Goal: Answer question/provide support: Ask a question

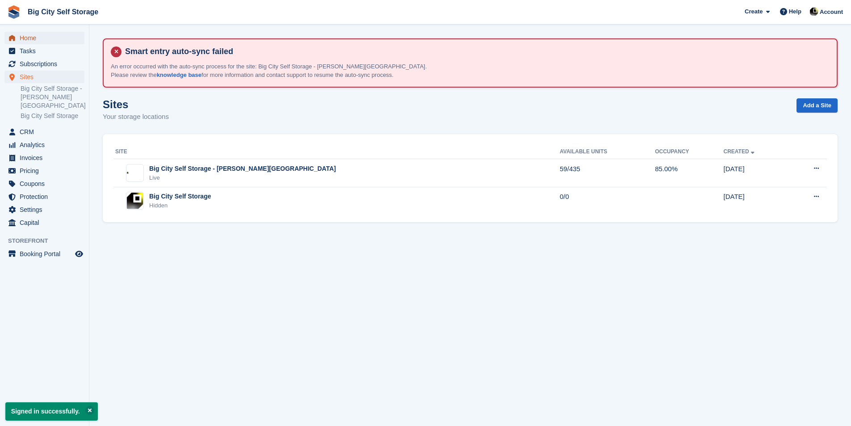
click at [56, 40] on span "Home" at bounding box center [47, 38] width 54 height 13
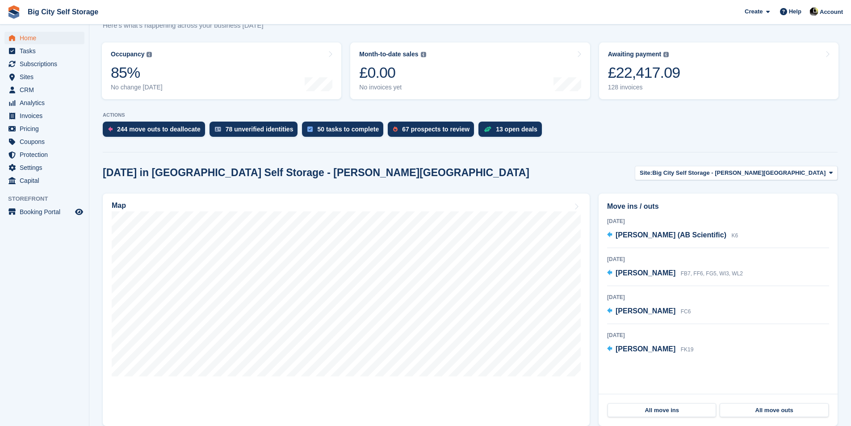
scroll to position [179, 0]
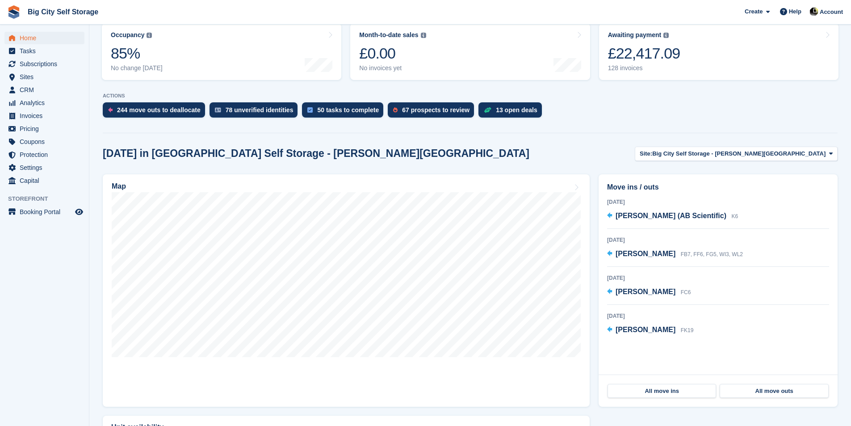
click at [146, 102] on div "ACTIONS 244 move outs to deallocate 78 unverified identities 50 tasks to comple…" at bounding box center [470, 107] width 735 height 29
click at [146, 106] on div "244 move outs to deallocate" at bounding box center [159, 109] width 84 height 7
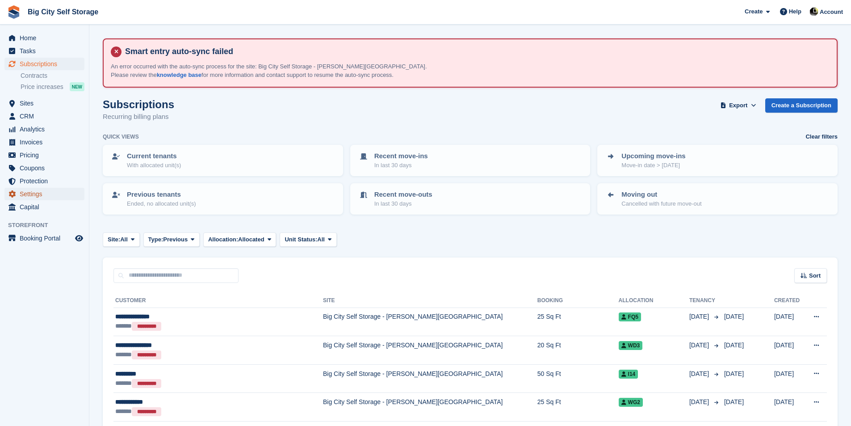
click at [26, 198] on span "Settings" at bounding box center [47, 194] width 54 height 13
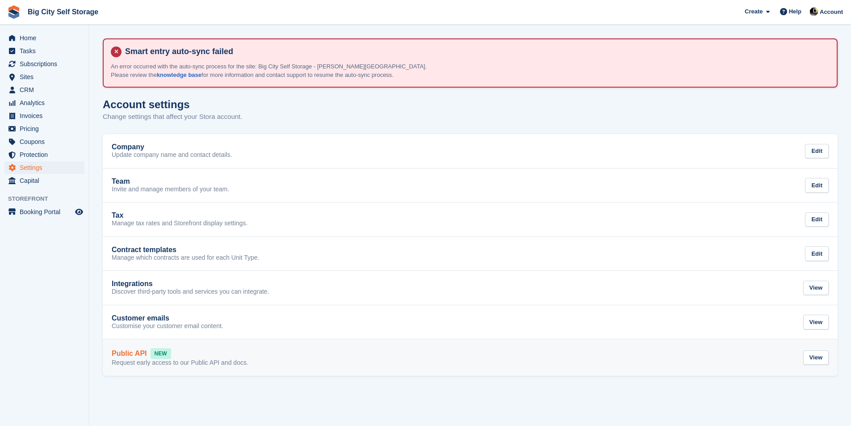
click at [177, 375] on link "Public API NEW Request early access to our Public API and docs. View" at bounding box center [470, 357] width 735 height 37
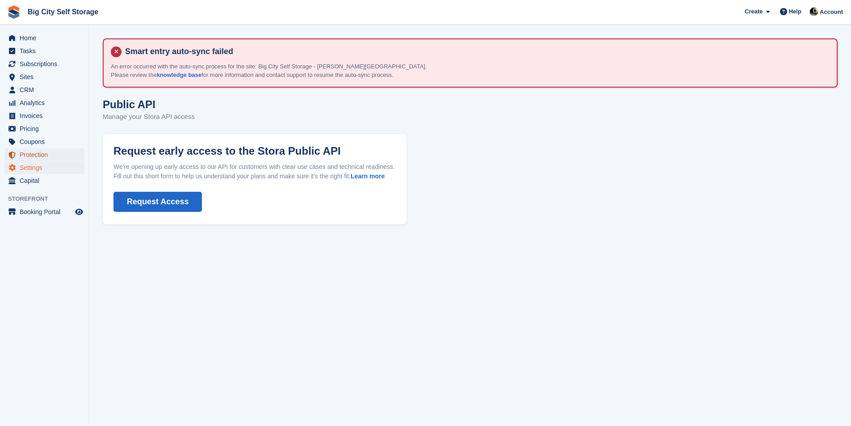
click at [44, 151] on span "Protection" at bounding box center [47, 154] width 54 height 13
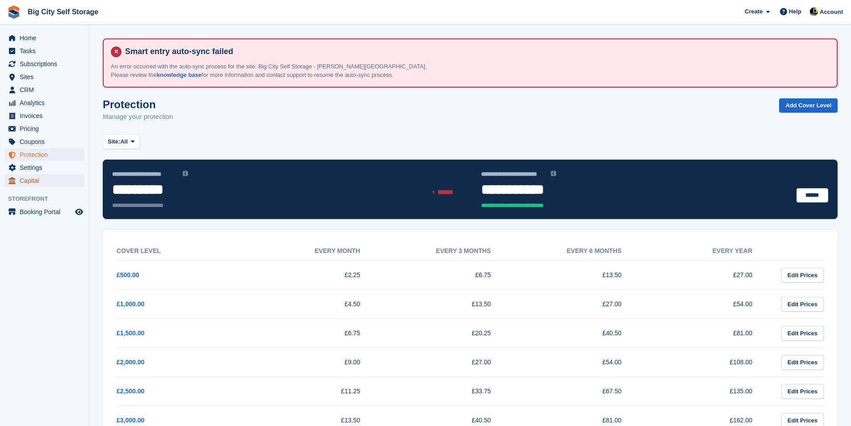
click at [38, 178] on span "Capital" at bounding box center [47, 180] width 54 height 13
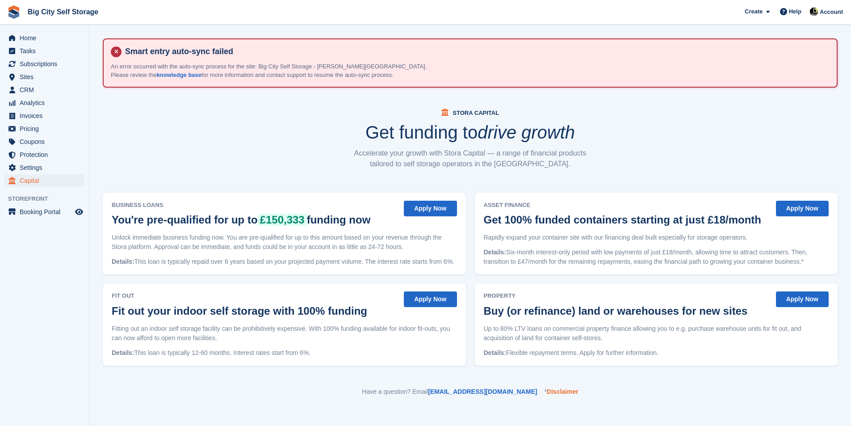
click at [547, 394] on link "Disclaimer" at bounding box center [563, 391] width 32 height 7
click at [62, 42] on span "Home" at bounding box center [47, 38] width 54 height 13
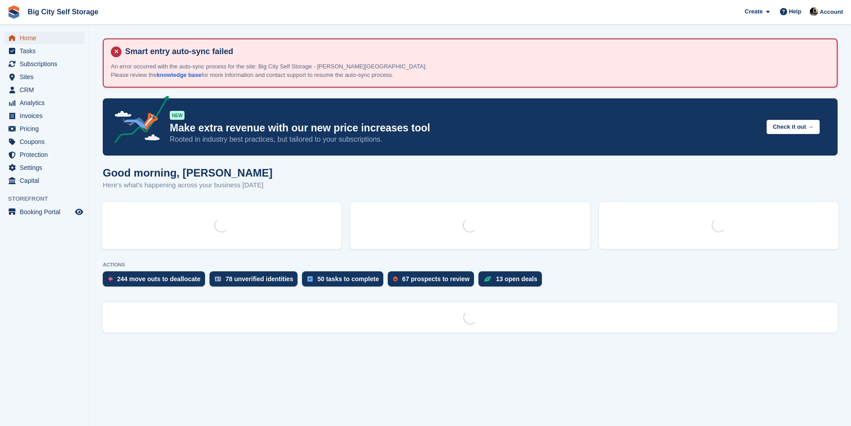
drag, startPoint x: 0, startPoint y: 0, endPoint x: 102, endPoint y: 58, distance: 117.8
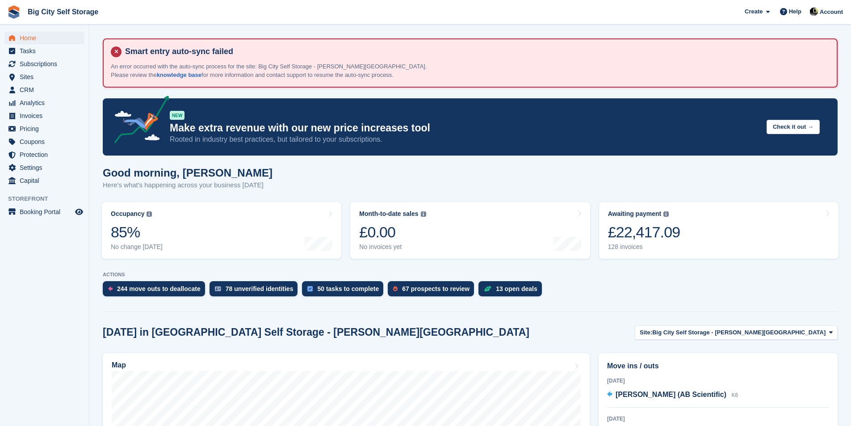
drag, startPoint x: 102, startPoint y: 58, endPoint x: 479, endPoint y: 143, distance: 386.3
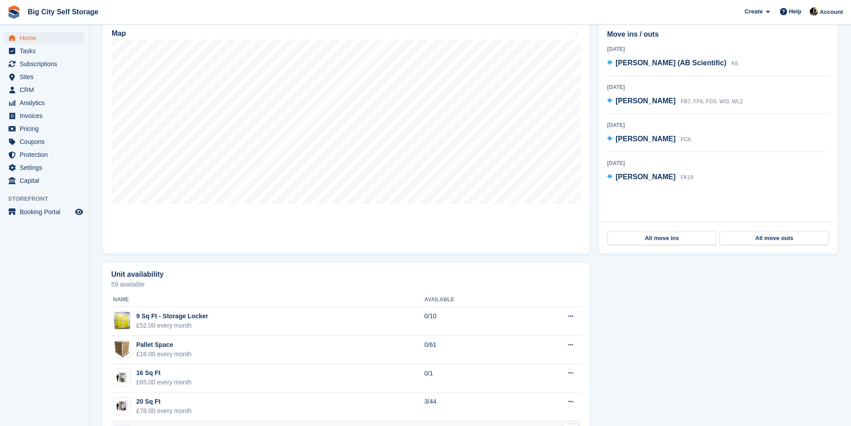
scroll to position [223, 0]
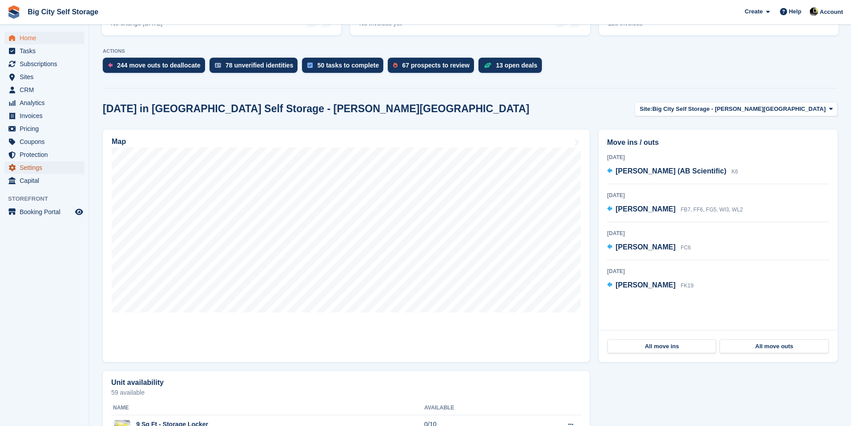
click at [60, 164] on span "Settings" at bounding box center [47, 167] width 54 height 13
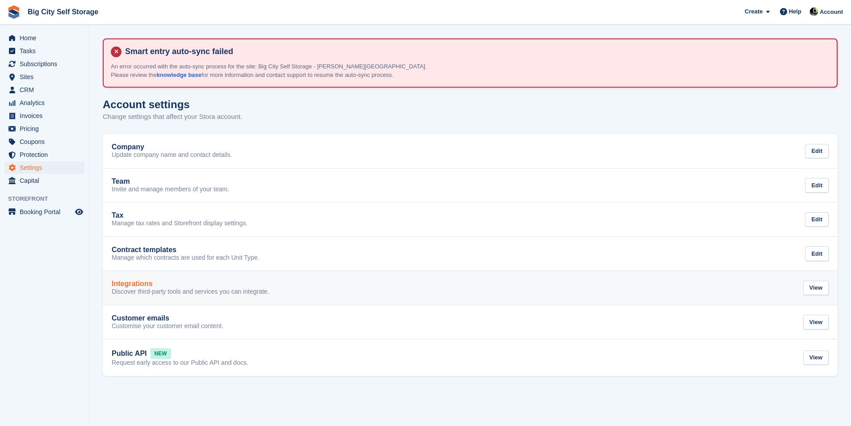
click at [182, 299] on link "Integrations Discover third-party tools and services you can integrate. View" at bounding box center [470, 288] width 735 height 34
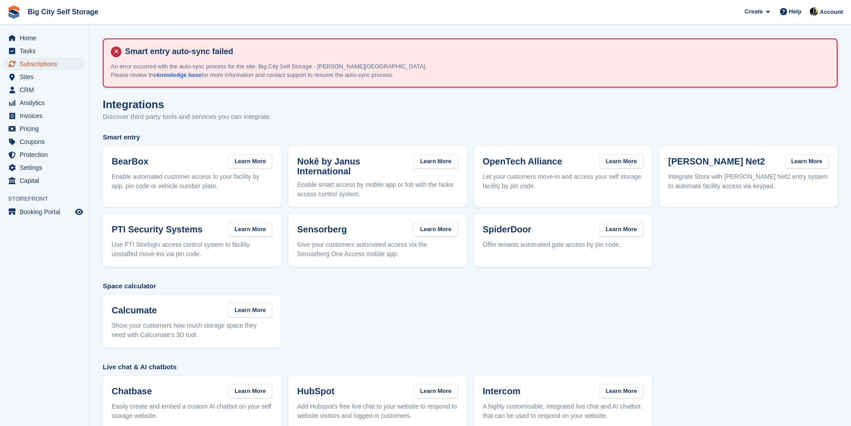
click at [42, 68] on span "Subscriptions" at bounding box center [47, 64] width 54 height 13
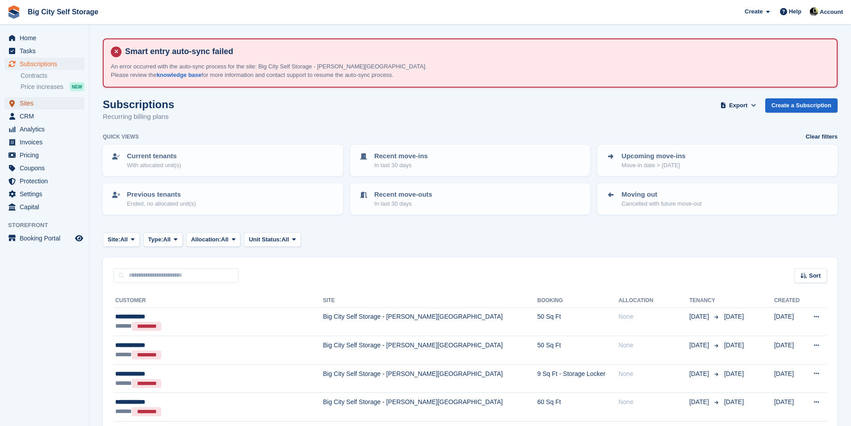
click at [34, 97] on span "Sites" at bounding box center [47, 103] width 54 height 13
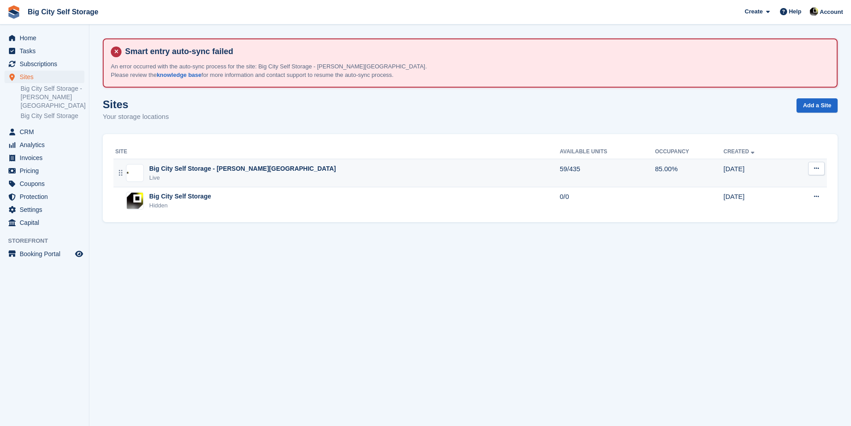
click at [818, 174] on button at bounding box center [816, 168] width 17 height 13
click at [800, 189] on p "Edit site" at bounding box center [782, 186] width 78 height 12
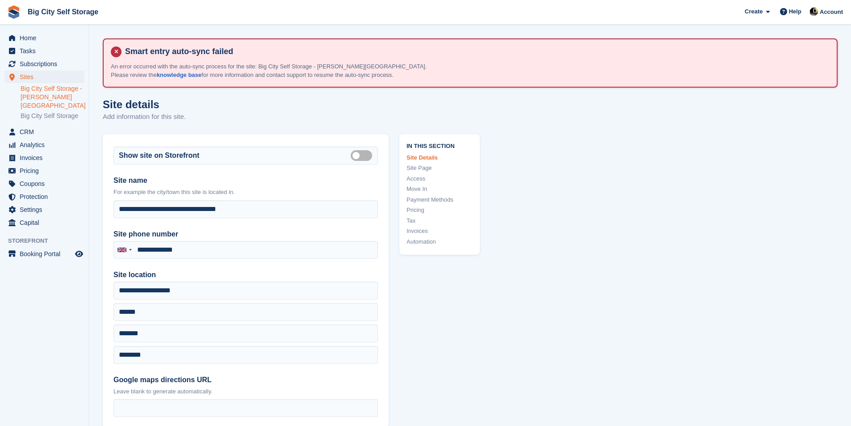
type input "**********"
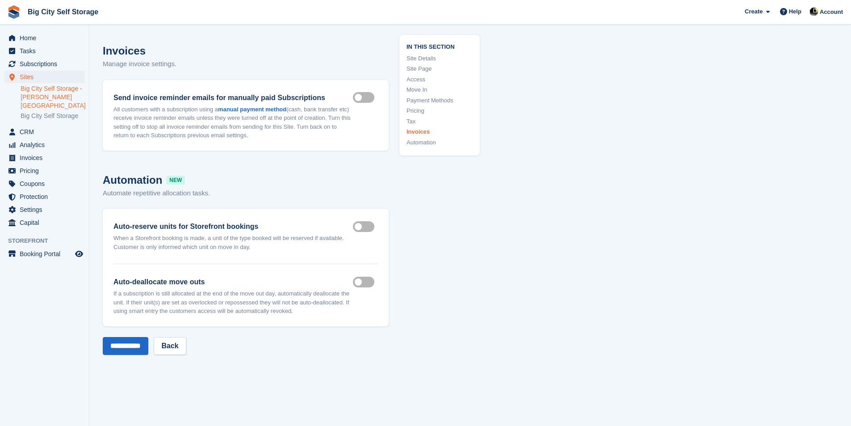
scroll to position [3840, 0]
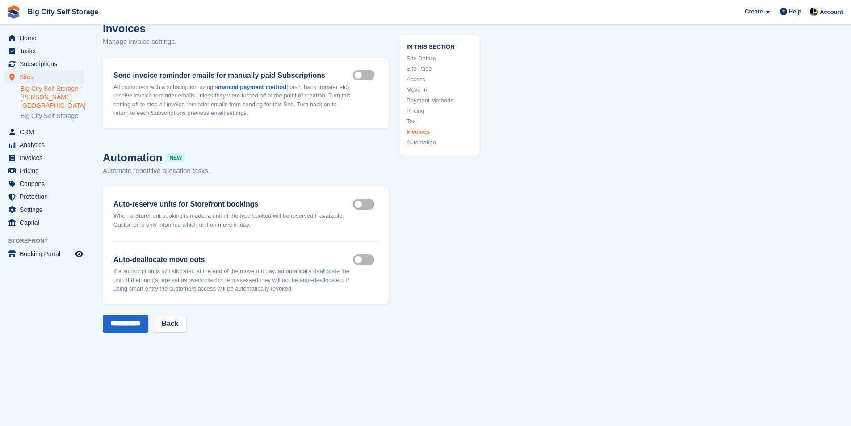
click at [361, 259] on label "Auto deallocate move outs" at bounding box center [365, 259] width 25 height 1
click at [132, 314] on input "**********" at bounding box center [126, 323] width 46 height 18
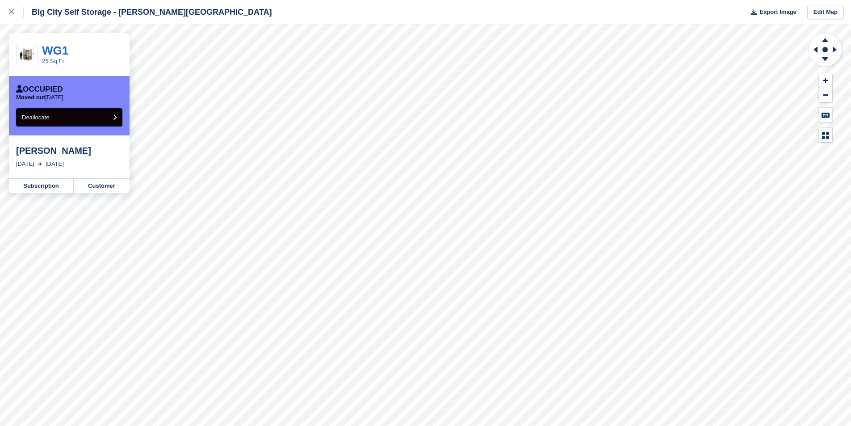
click at [94, 118] on button "Deallocate" at bounding box center [69, 117] width 106 height 18
click at [74, 120] on button "Deallocate" at bounding box center [69, 117] width 106 height 18
click at [93, 118] on button "Deallocate" at bounding box center [69, 117] width 106 height 18
click at [101, 121] on button "Deallocate" at bounding box center [69, 117] width 106 height 18
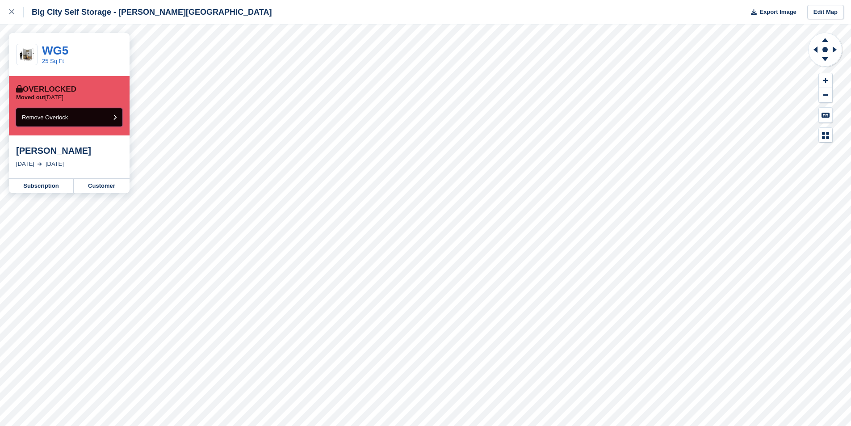
click at [95, 116] on button "Remove Overlock" at bounding box center [69, 117] width 106 height 18
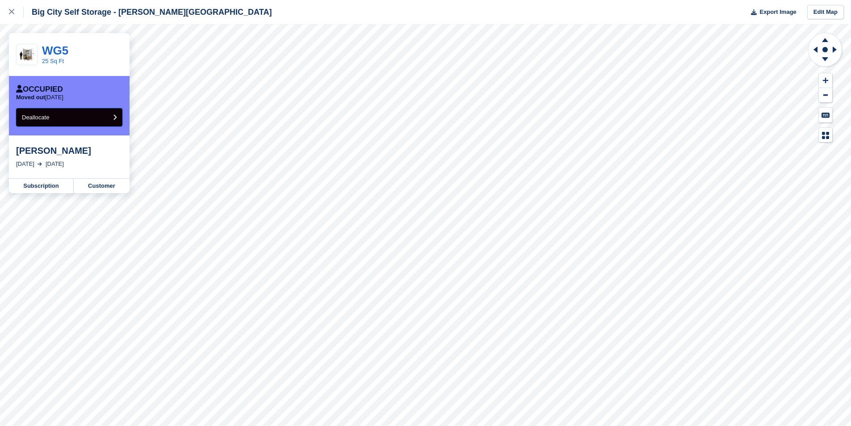
click at [102, 114] on button "Deallocate" at bounding box center [69, 117] width 106 height 18
click at [94, 117] on button "Deallocate" at bounding box center [69, 117] width 106 height 18
click at [90, 119] on button "Deallocate" at bounding box center [69, 117] width 106 height 18
click at [78, 118] on button "Deallocate" at bounding box center [69, 117] width 106 height 18
click at [99, 120] on button "Deallocate" at bounding box center [69, 117] width 106 height 18
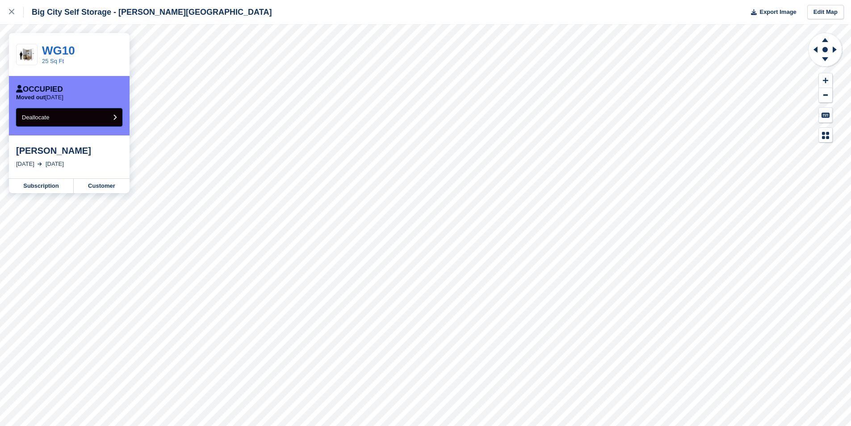
click at [67, 113] on button "Deallocate" at bounding box center [69, 117] width 106 height 18
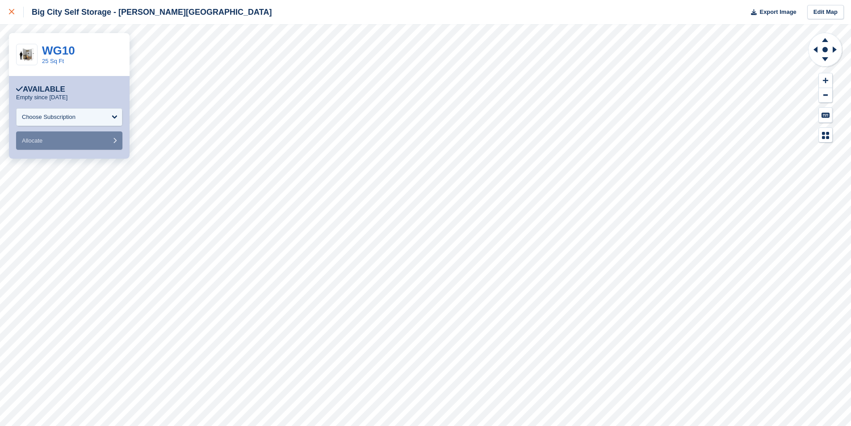
click at [0, 12] on link at bounding box center [12, 12] width 24 height 24
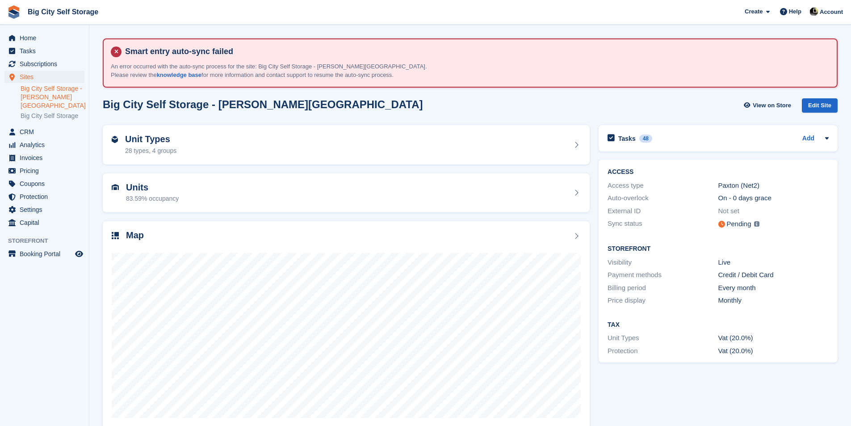
click at [45, 31] on div "Home Tasks Subscriptions Subscriptions Subscriptions Contracts Price increases …" at bounding box center [44, 128] width 89 height 201
click at [42, 48] on span "Tasks" at bounding box center [47, 51] width 54 height 13
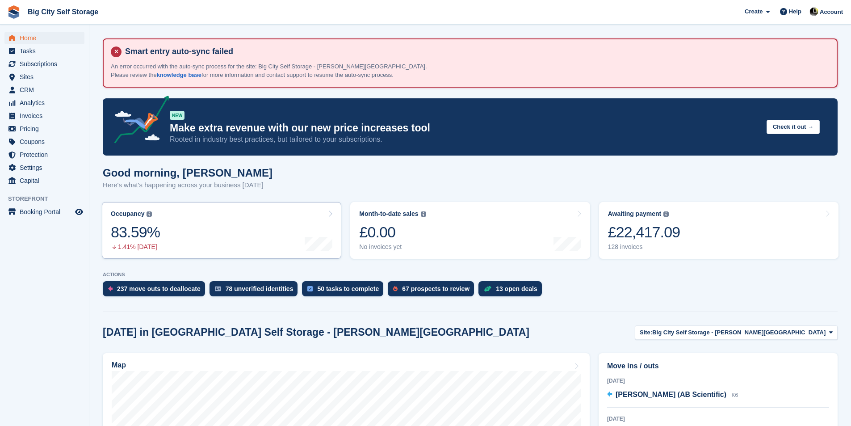
click at [208, 219] on link "Occupancy The percentage of all currently allocated units in terms of area. Inc…" at bounding box center [221, 230] width 239 height 57
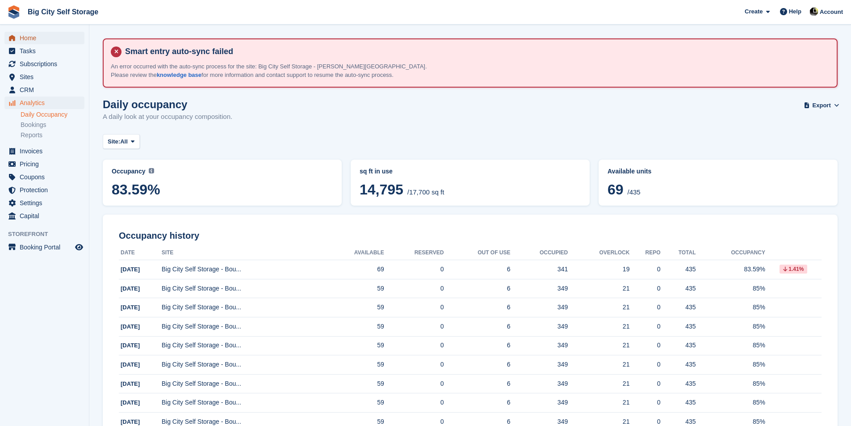
click at [40, 37] on span "Home" at bounding box center [47, 38] width 54 height 13
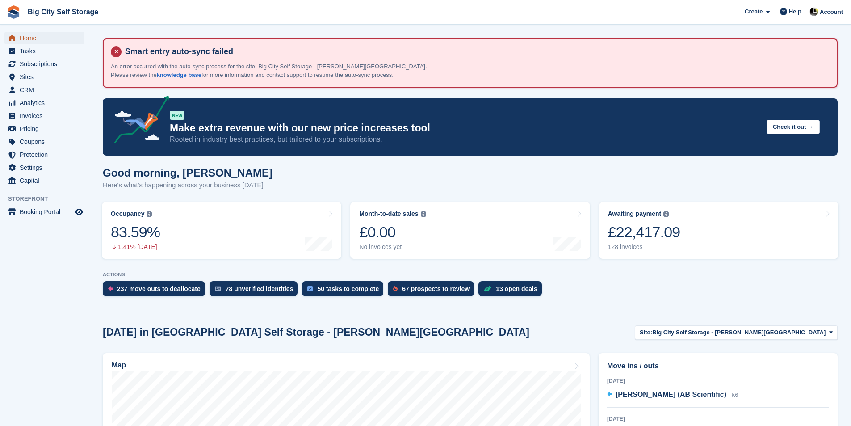
click at [40, 39] on span "Home" at bounding box center [47, 38] width 54 height 13
click at [749, 13] on span "Create" at bounding box center [753, 11] width 18 height 9
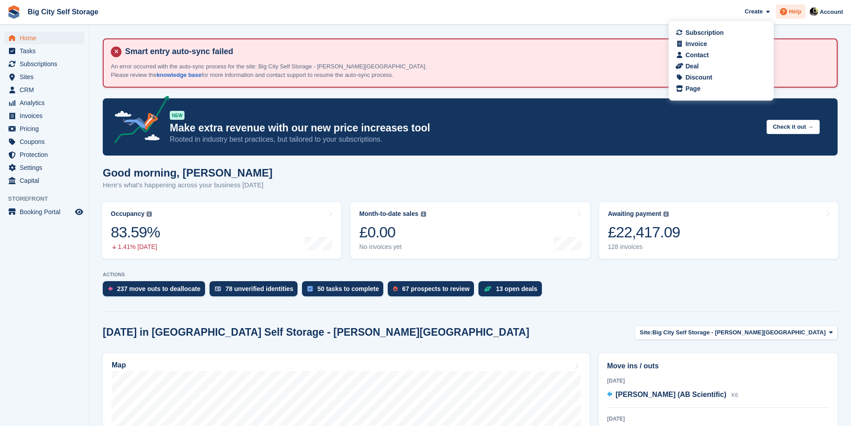
click at [783, 13] on icon at bounding box center [783, 11] width 7 height 7
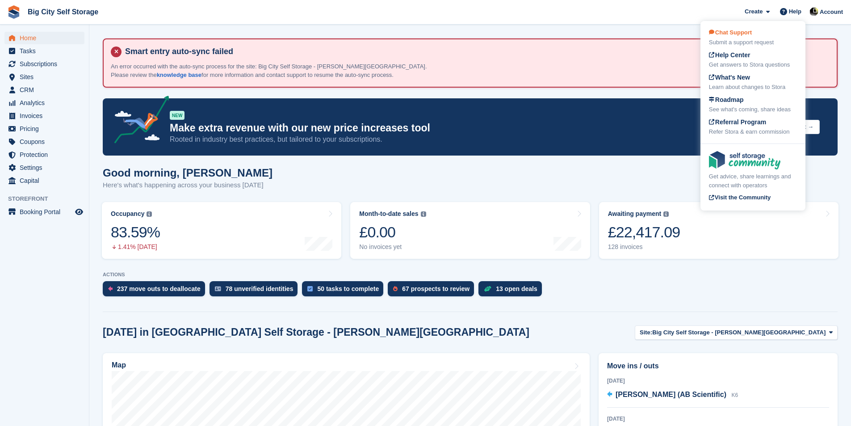
click at [767, 36] on div "Chat Support Submit a support request" at bounding box center [753, 37] width 88 height 19
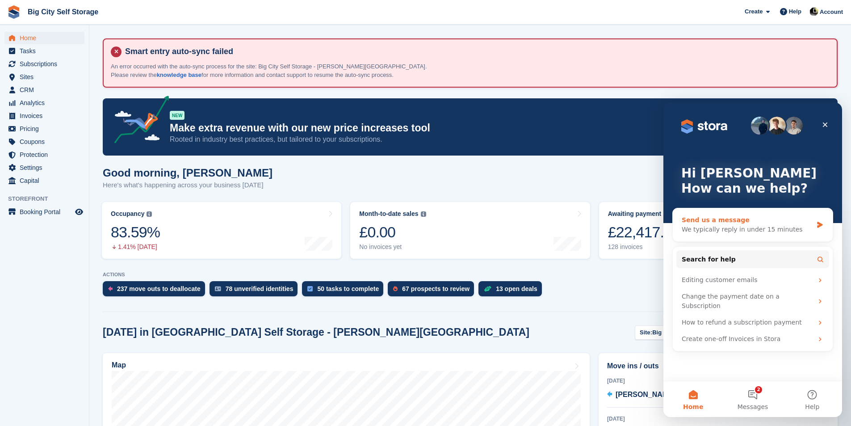
click at [769, 224] on div "Send us a message" at bounding box center [746, 219] width 131 height 9
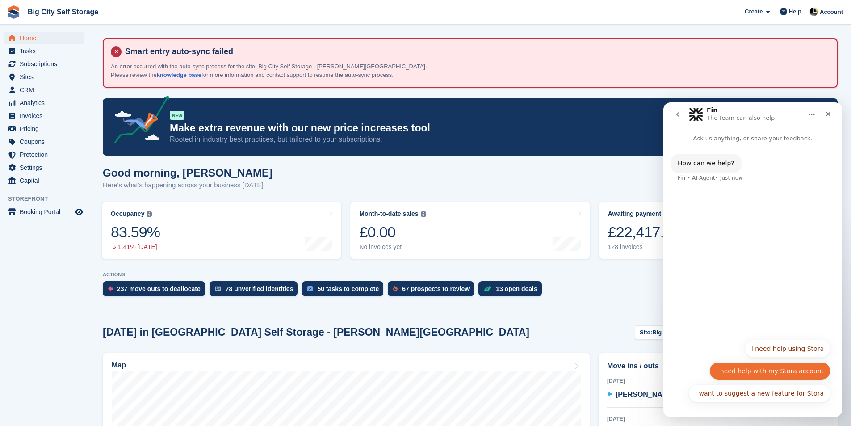
click at [781, 372] on button "I need help with my Stora account" at bounding box center [769, 371] width 121 height 18
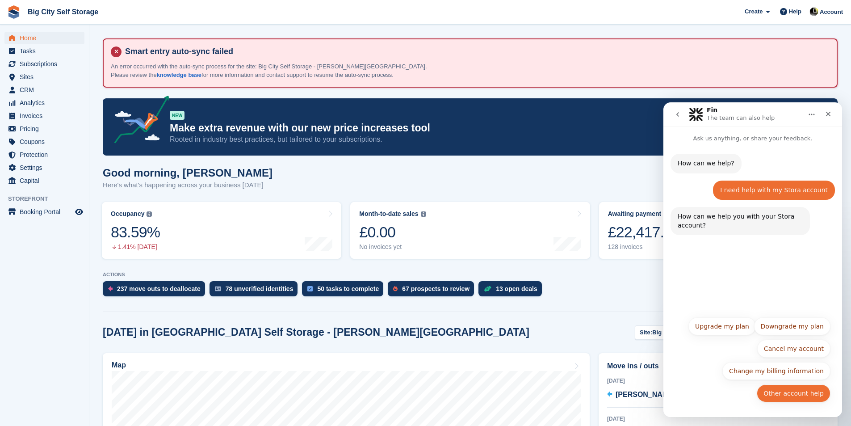
click at [809, 397] on button "Other account help" at bounding box center [793, 393] width 74 height 18
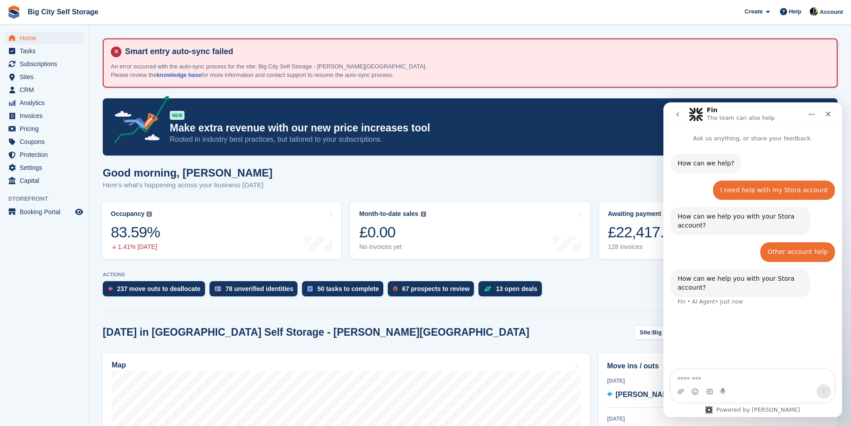
click at [777, 381] on textarea "Message…" at bounding box center [752, 376] width 163 height 15
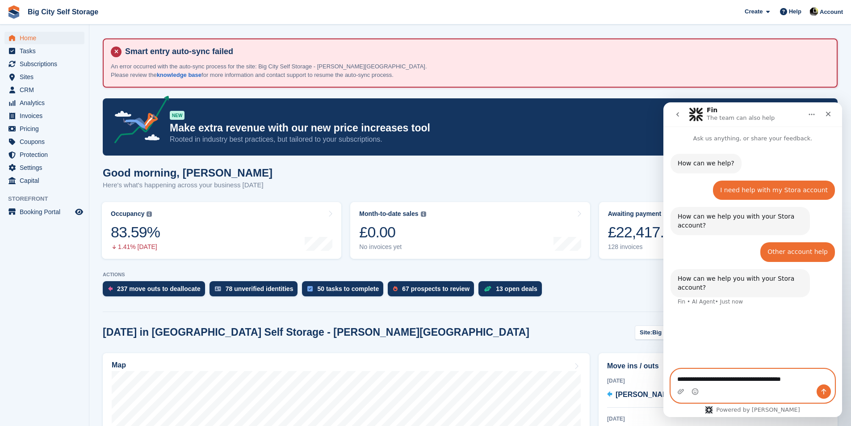
click at [797, 381] on textarea "**********" at bounding box center [752, 376] width 163 height 15
click at [795, 377] on textarea "**********" at bounding box center [752, 376] width 163 height 15
click at [806, 375] on textarea "**********" at bounding box center [752, 376] width 163 height 15
type textarea "**********"
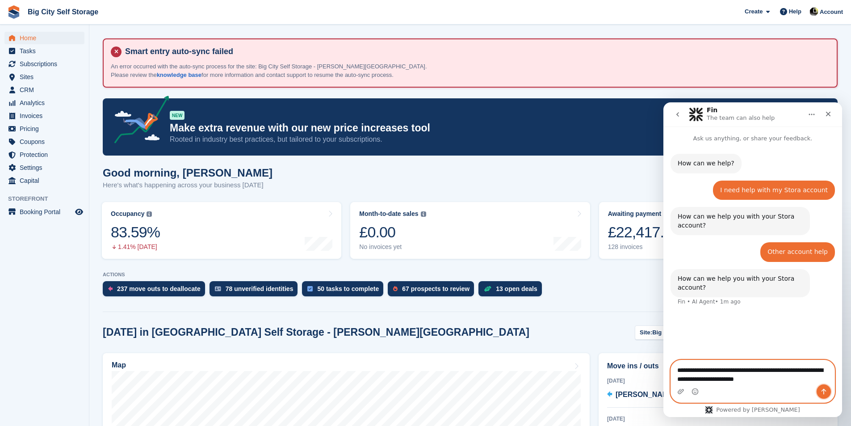
click at [825, 392] on icon "Send a message…" at bounding box center [823, 391] width 7 height 7
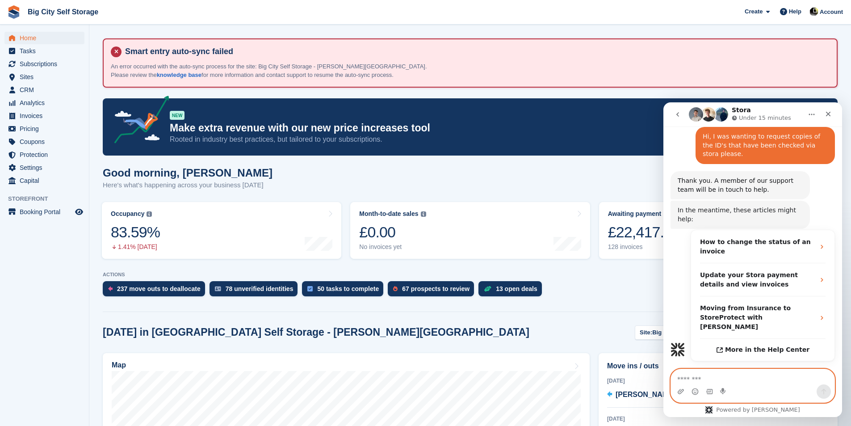
scroll to position [177, 0]
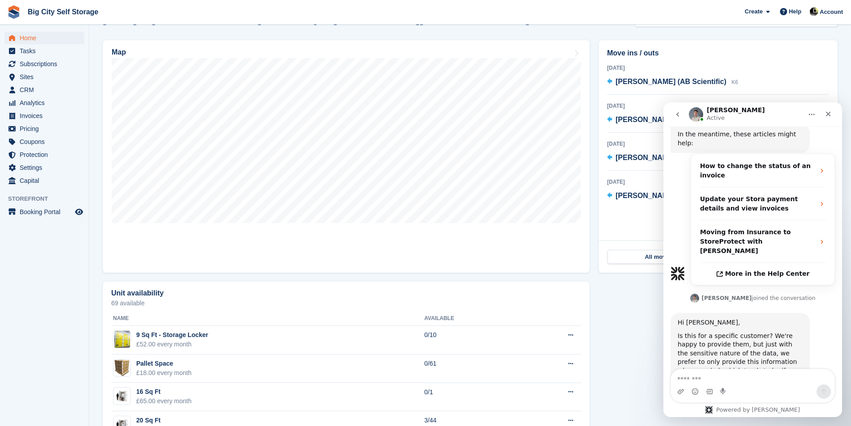
scroll to position [265, 0]
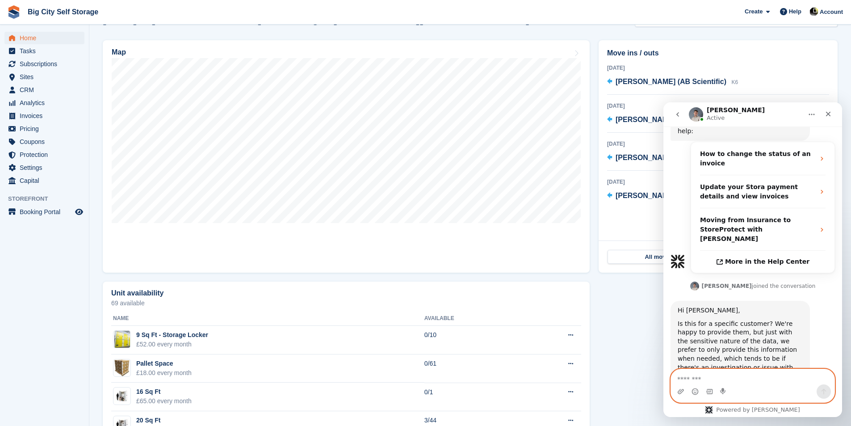
click at [776, 375] on textarea "Message…" at bounding box center [752, 376] width 163 height 15
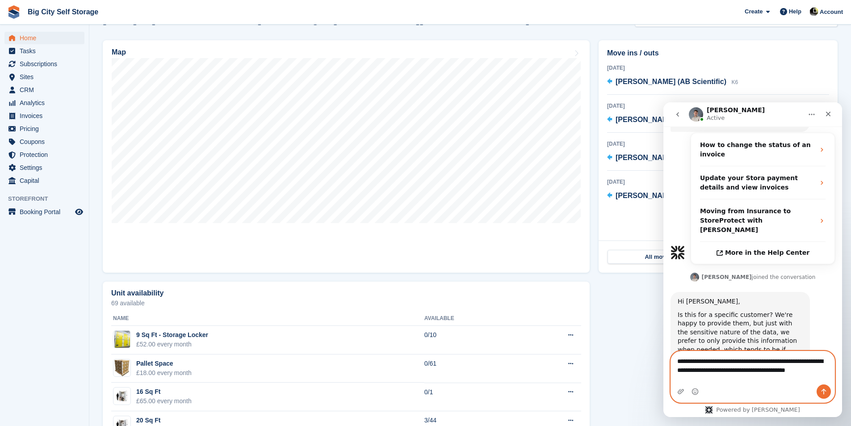
drag, startPoint x: 731, startPoint y: 382, endPoint x: 730, endPoint y: 378, distance: 4.6
click at [731, 375] on textarea "**********" at bounding box center [752, 363] width 163 height 24
click at [695, 375] on textarea "**********" at bounding box center [752, 363] width 163 height 24
click at [818, 375] on textarea "**********" at bounding box center [752, 363] width 163 height 24
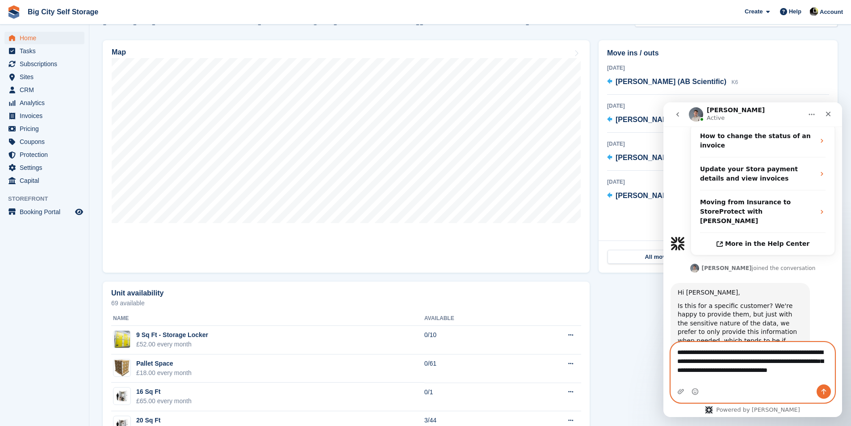
scroll to position [292, 0]
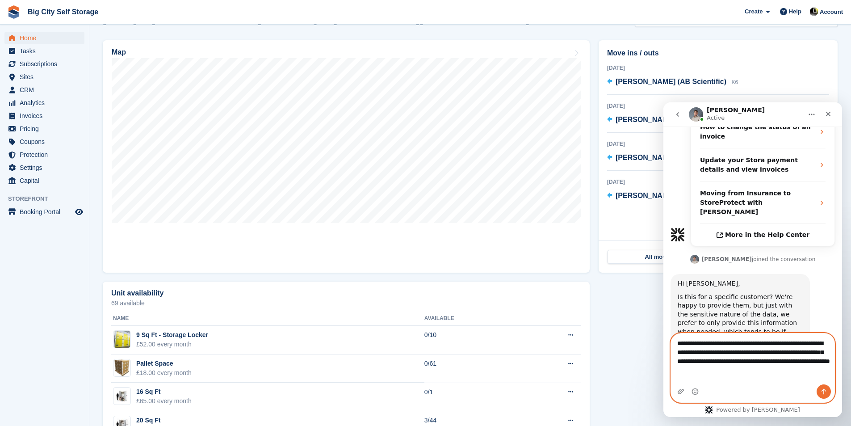
type textarea "**********"
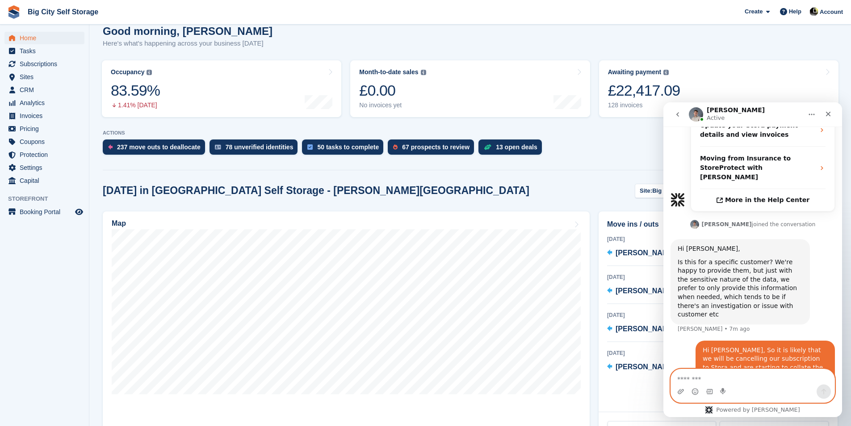
scroll to position [0, 0]
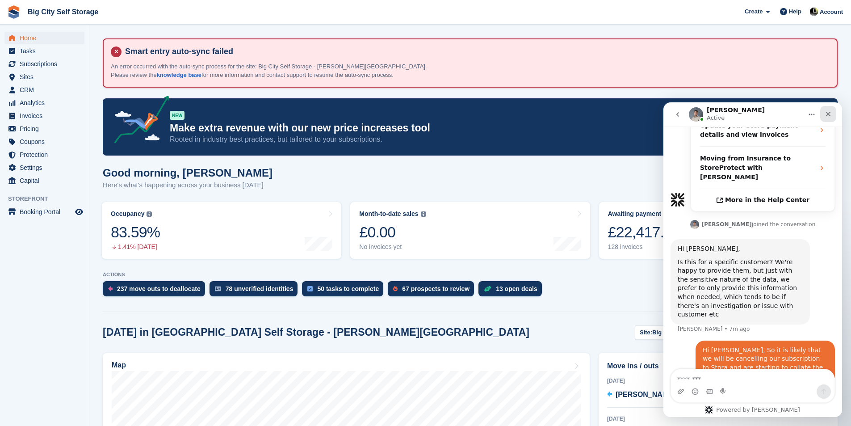
click at [831, 119] on div "Close" at bounding box center [828, 114] width 16 height 16
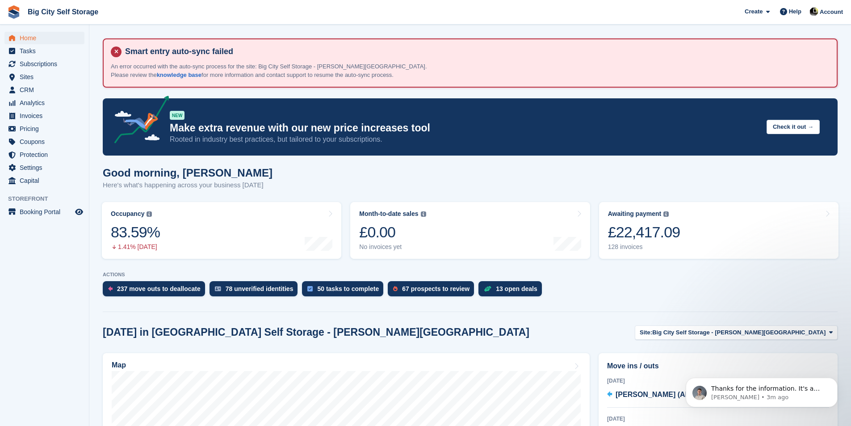
scroll to position [467, 0]
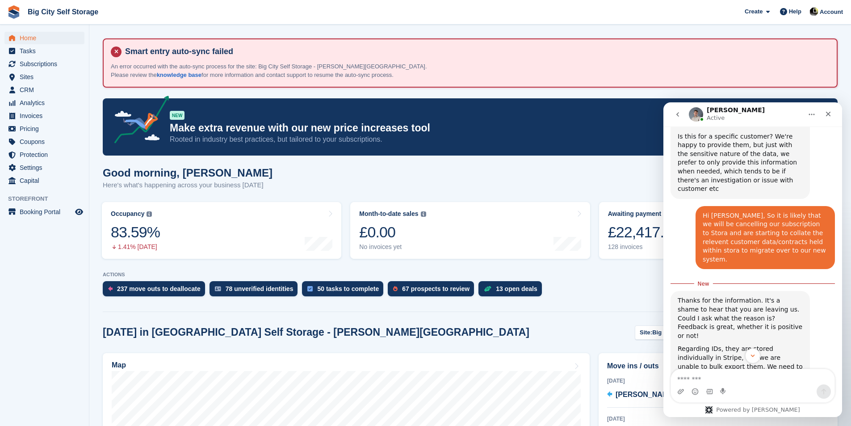
scroll to position [482, 0]
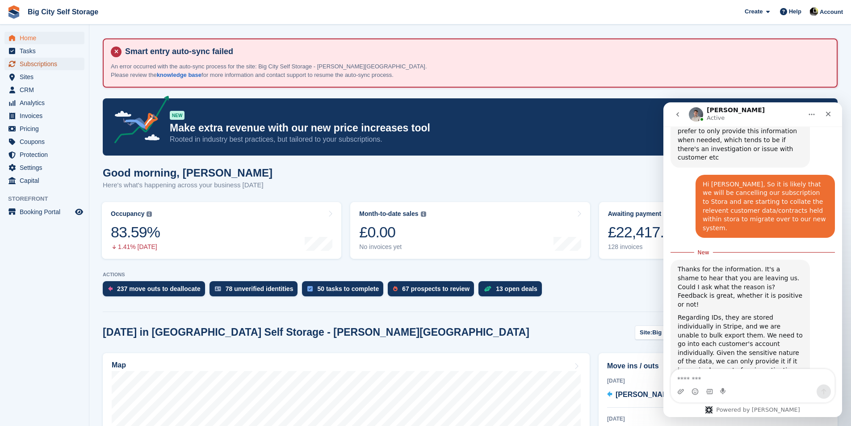
click at [47, 69] on span "Subscriptions" at bounding box center [47, 64] width 54 height 13
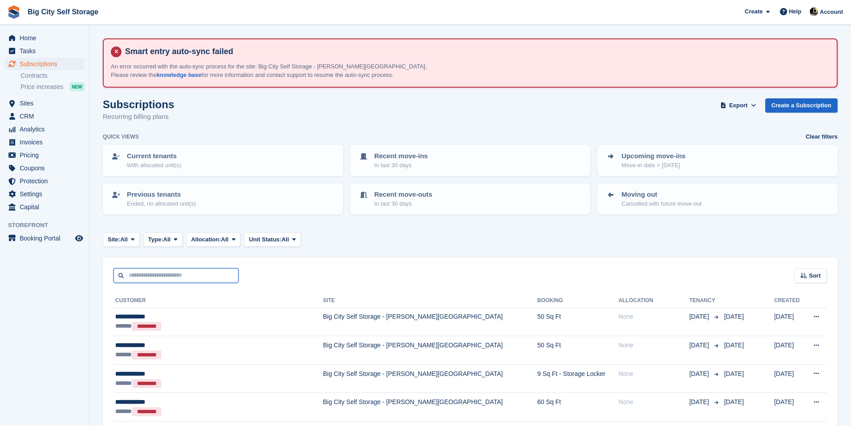
click at [202, 274] on input "text" at bounding box center [175, 275] width 125 height 15
type input "*****"
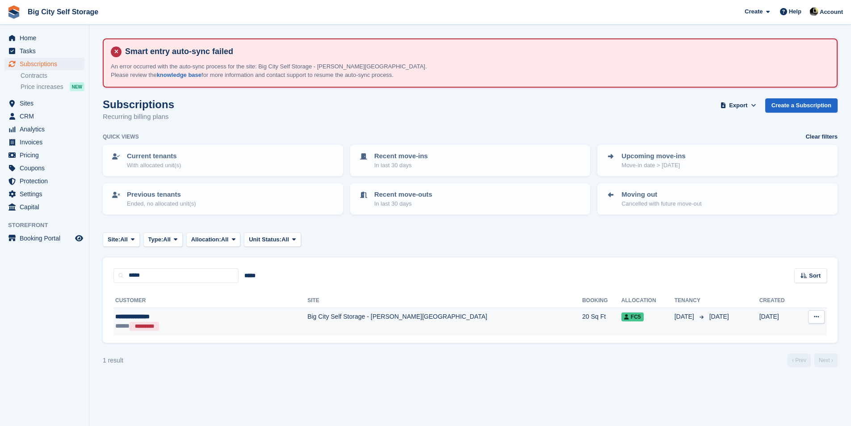
click at [327, 304] on th "Site" at bounding box center [444, 300] width 275 height 14
click at [312, 325] on td "Big City Self Storage - [PERSON_NAME][GEOGRAPHIC_DATA]" at bounding box center [444, 321] width 275 height 28
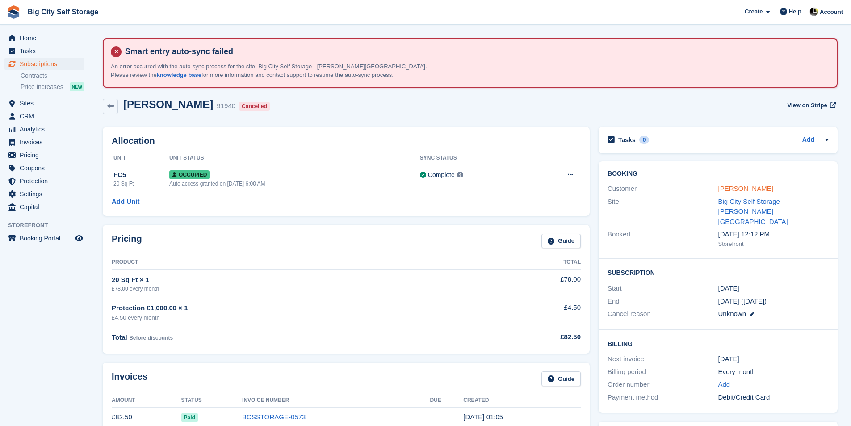
click at [737, 185] on link "Katherine Fynes" at bounding box center [745, 188] width 55 height 8
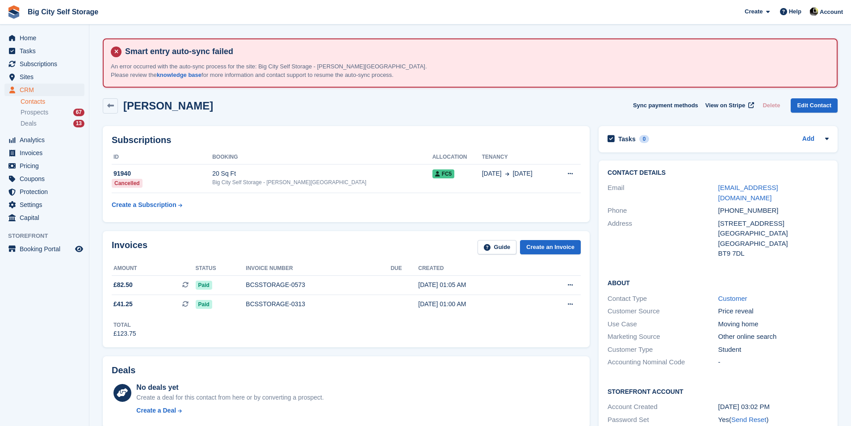
click at [737, 344] on div "Student" at bounding box center [773, 349] width 110 height 10
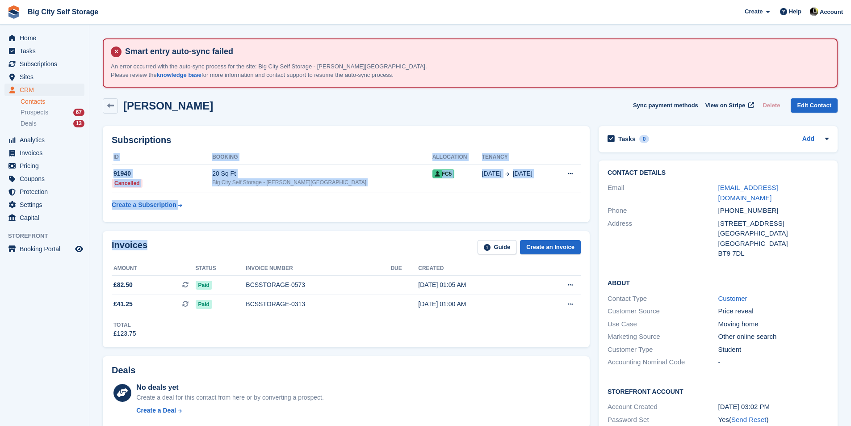
click at [280, 227] on div "Invoices Guide Create an Invoice Amount Status Invoice number Due Created £82.5…" at bounding box center [346, 288] width 496 height 125
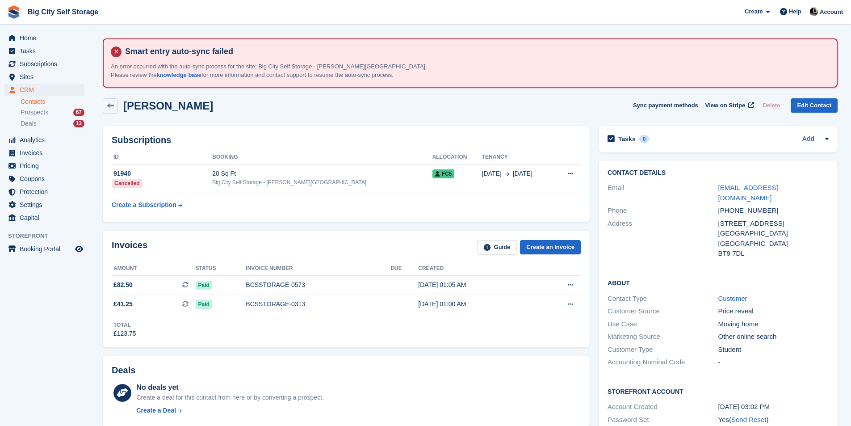
click at [100, 104] on div "Katherine Fynes Sync payment methods View on Stripe Delete Edit Contact" at bounding box center [470, 108] width 744 height 28
click at [111, 104] on icon at bounding box center [110, 105] width 7 height 7
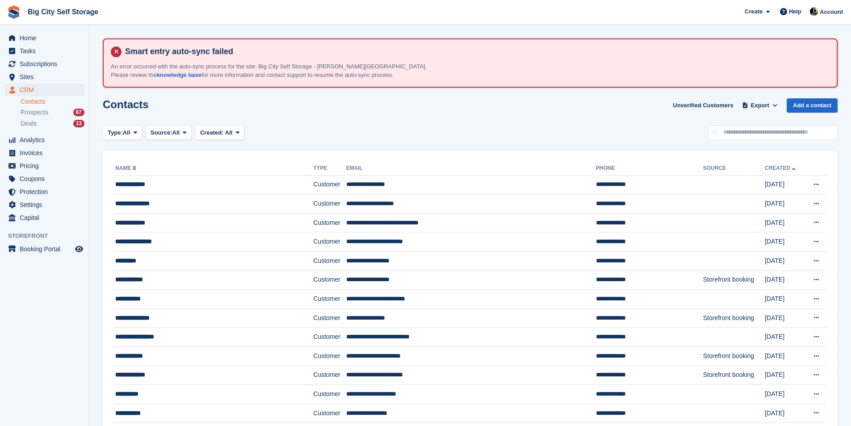
click at [411, 135] on div "Type: All All Lead Customer Source: All All Storefront Backoffice Pre-Opening i…" at bounding box center [470, 132] width 735 height 15
click at [20, 39] on span "Home" at bounding box center [47, 38] width 54 height 13
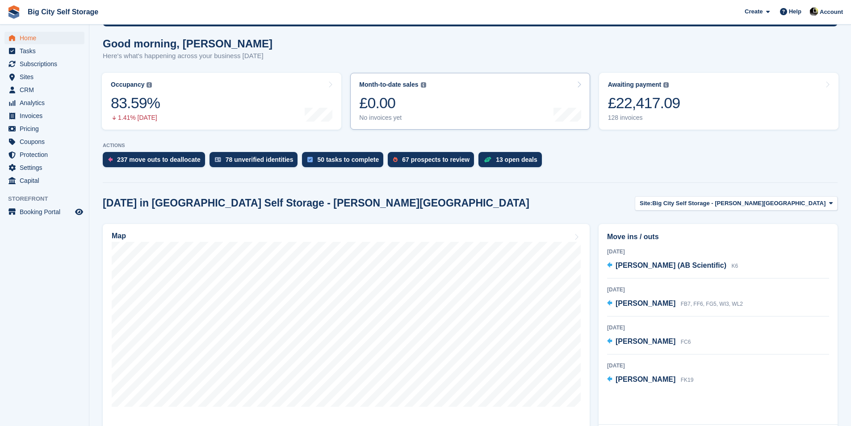
scroll to position [134, 0]
